Goal: Transaction & Acquisition: Purchase product/service

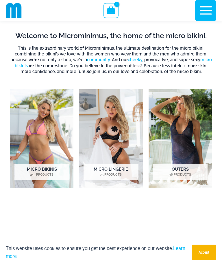
scroll to position [225, 0]
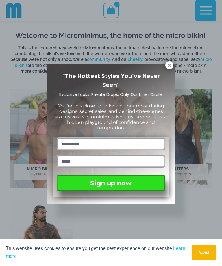
click at [168, 65] on icon at bounding box center [168, 64] width 3 height 3
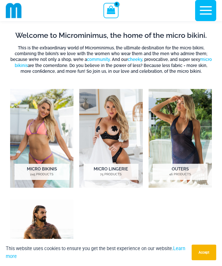
click at [48, 174] on mark "245 Products" at bounding box center [41, 174] width 55 height 5
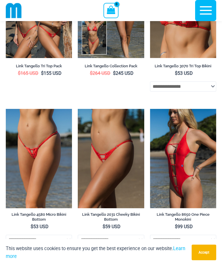
scroll to position [720, 0]
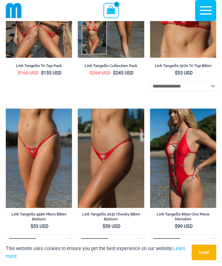
click at [150, 108] on img at bounding box center [150, 108] width 0 height 0
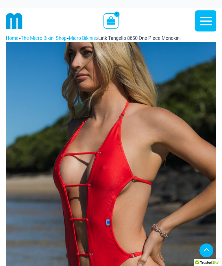
scroll to position [264, 0]
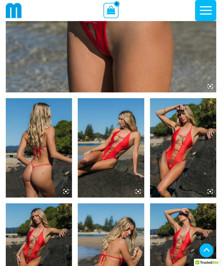
click at [186, 181] on img at bounding box center [183, 147] width 66 height 99
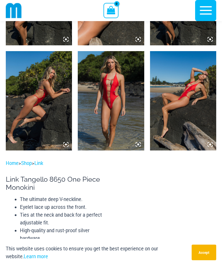
scroll to position [515, 0]
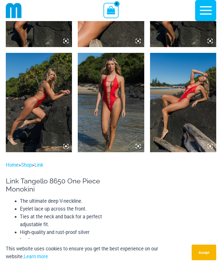
click at [116, 111] on img at bounding box center [111, 102] width 66 height 99
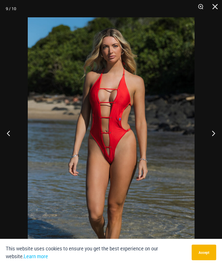
click at [215, 10] on button "Close" at bounding box center [212, 8] width 14 height 17
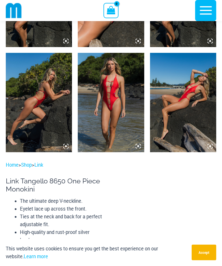
scroll to position [479, 0]
